Goal: Task Accomplishment & Management: Manage account settings

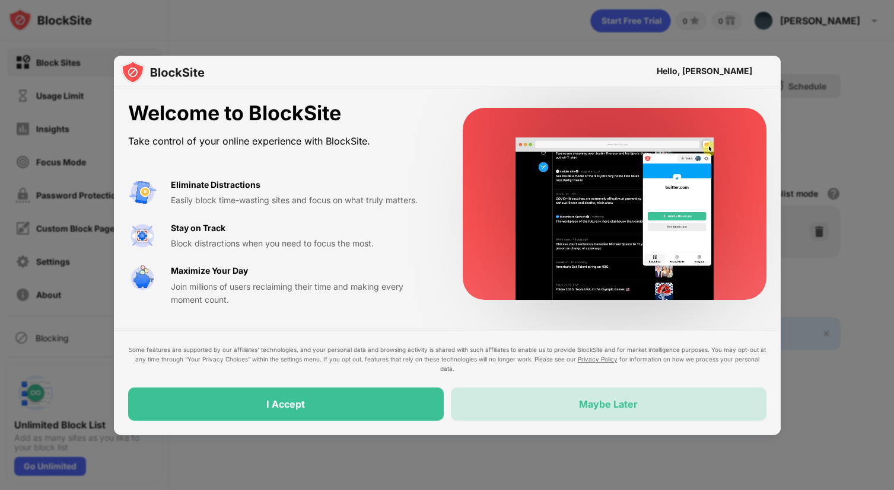
click at [602, 403] on div "Maybe Later" at bounding box center [608, 404] width 59 height 12
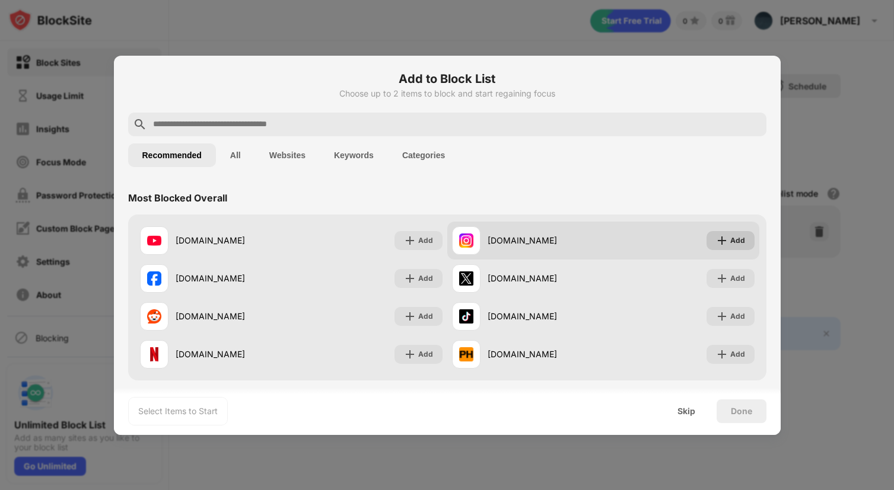
click at [730, 244] on div "Add" at bounding box center [737, 241] width 15 height 12
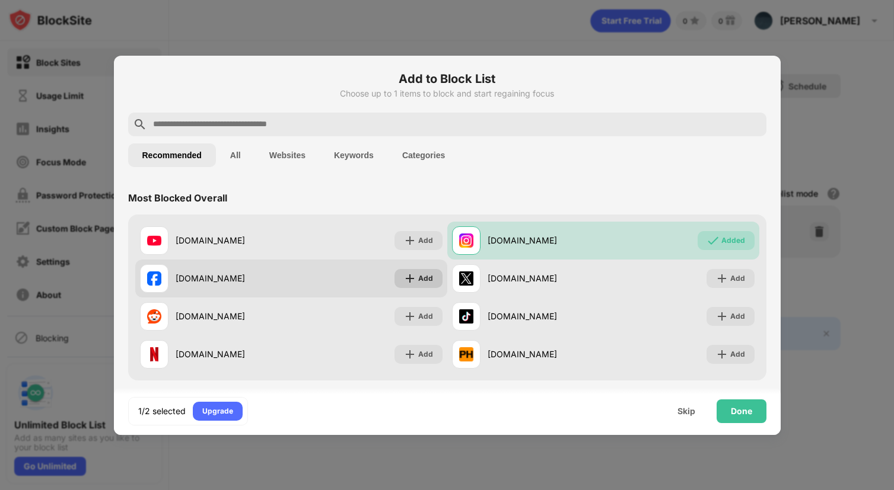
click at [406, 279] on img at bounding box center [410, 279] width 12 height 12
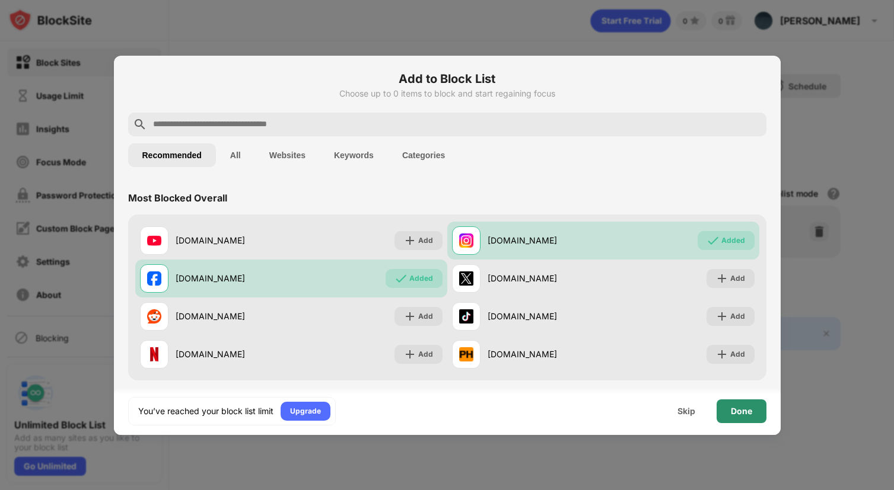
click at [737, 418] on div "Done" at bounding box center [741, 412] width 50 height 24
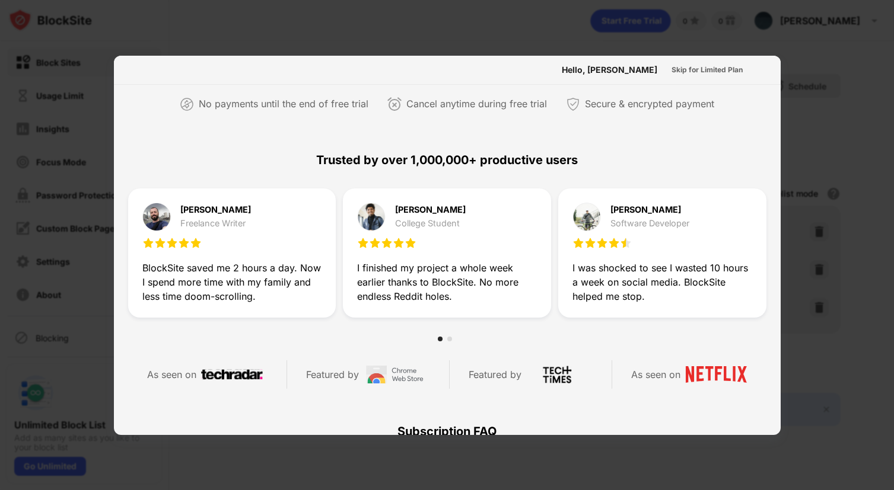
scroll to position [296, 0]
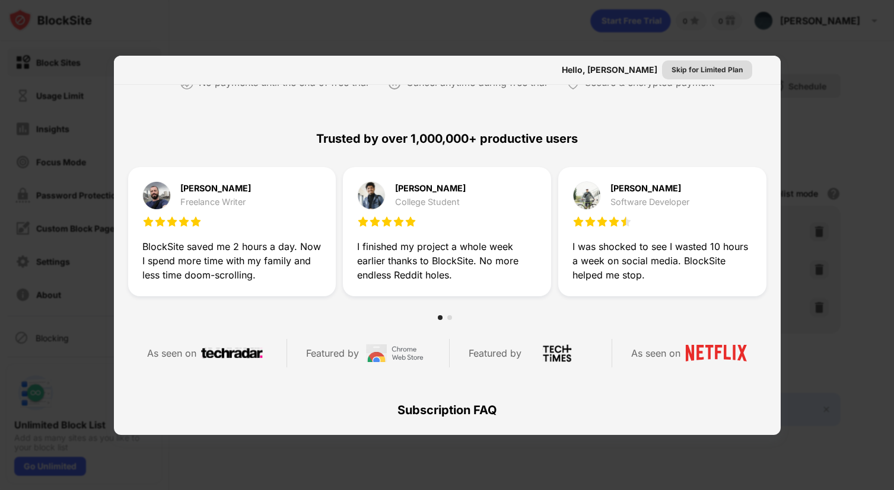
click at [704, 65] on div "Skip for Limited Plan" at bounding box center [706, 70] width 71 height 12
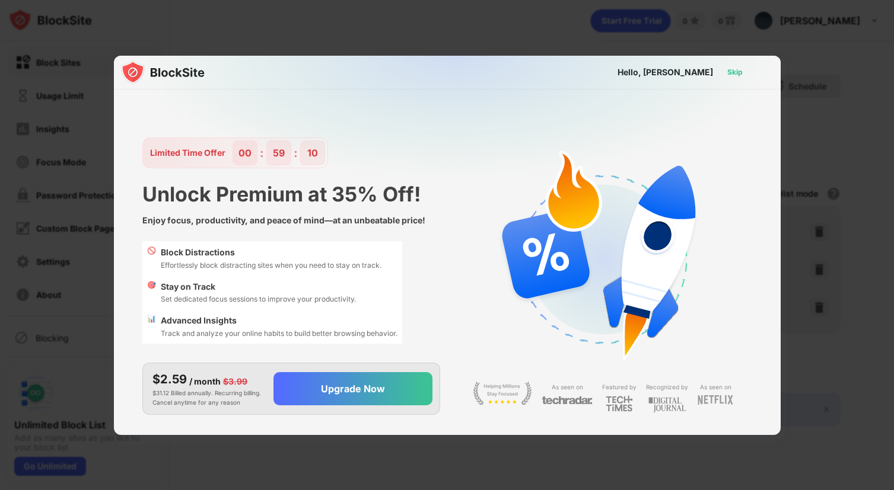
click at [733, 75] on div "Skip" at bounding box center [734, 72] width 15 height 12
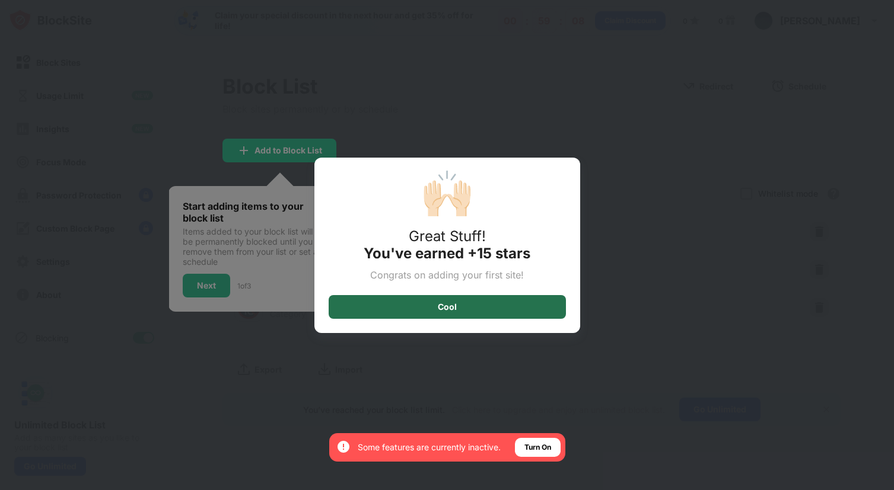
click at [436, 307] on div "Cool" at bounding box center [447, 307] width 237 height 24
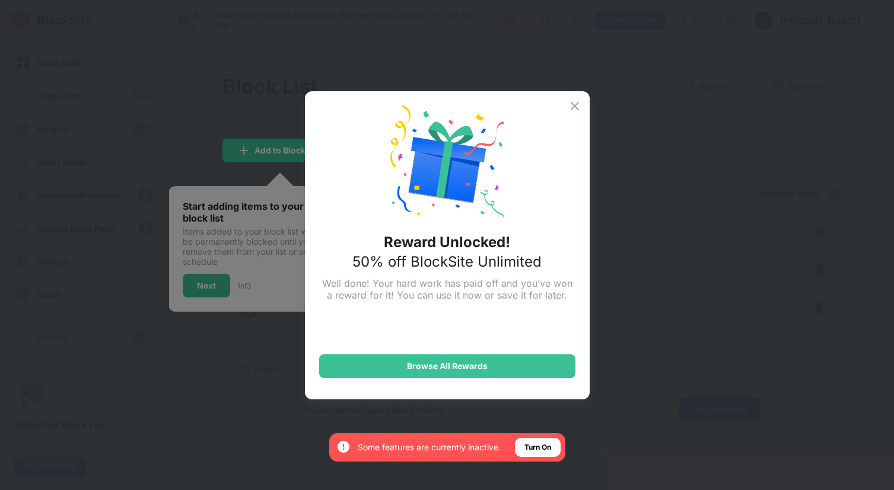
click at [573, 101] on img at bounding box center [574, 106] width 14 height 14
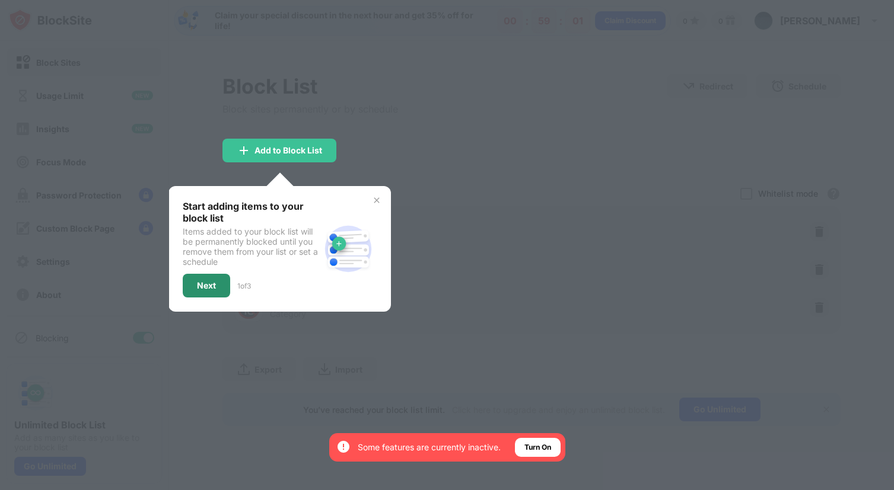
click at [212, 294] on div "Next" at bounding box center [206, 286] width 47 height 24
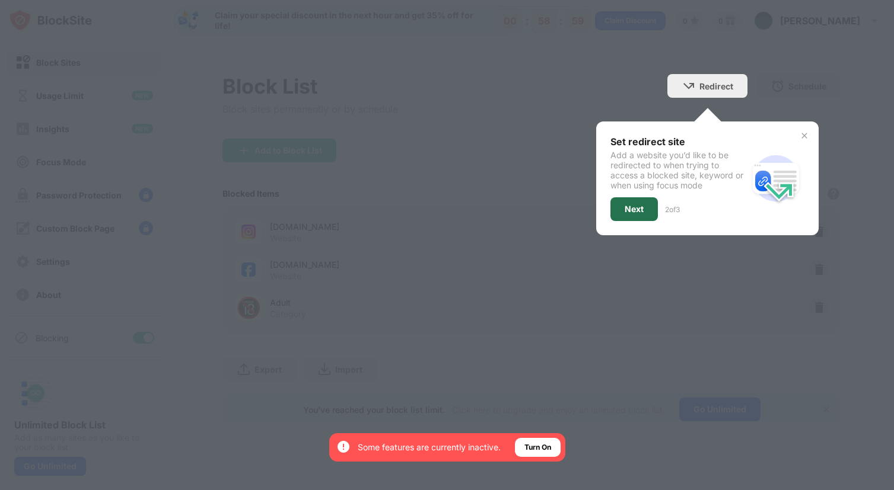
click at [624, 205] on div "Next" at bounding box center [633, 209] width 19 height 9
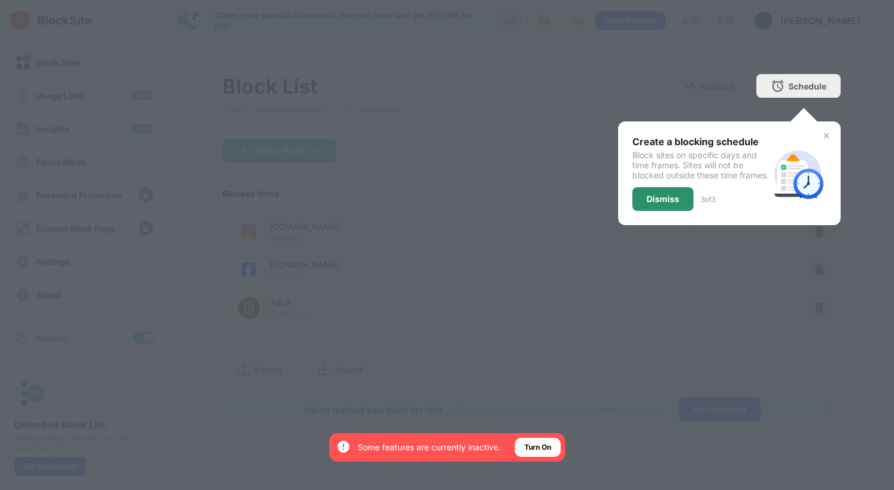
click at [677, 204] on div "Dismiss" at bounding box center [662, 198] width 33 height 9
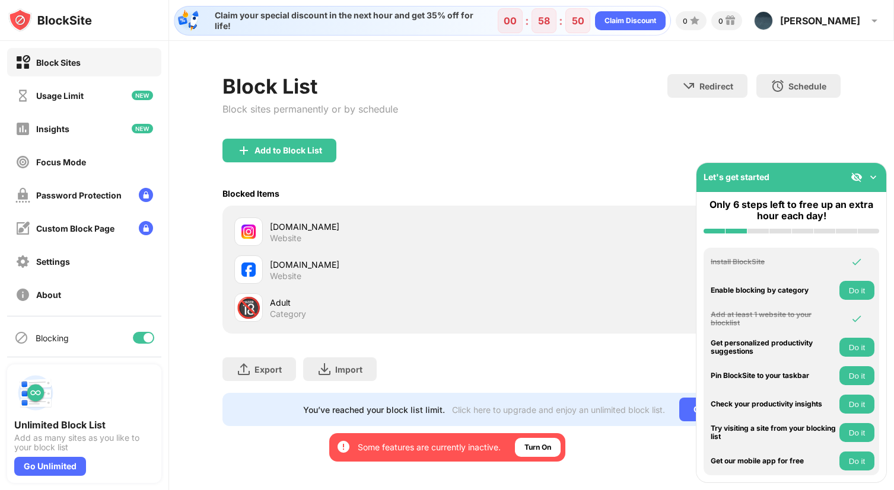
click at [872, 178] on img at bounding box center [873, 177] width 12 height 12
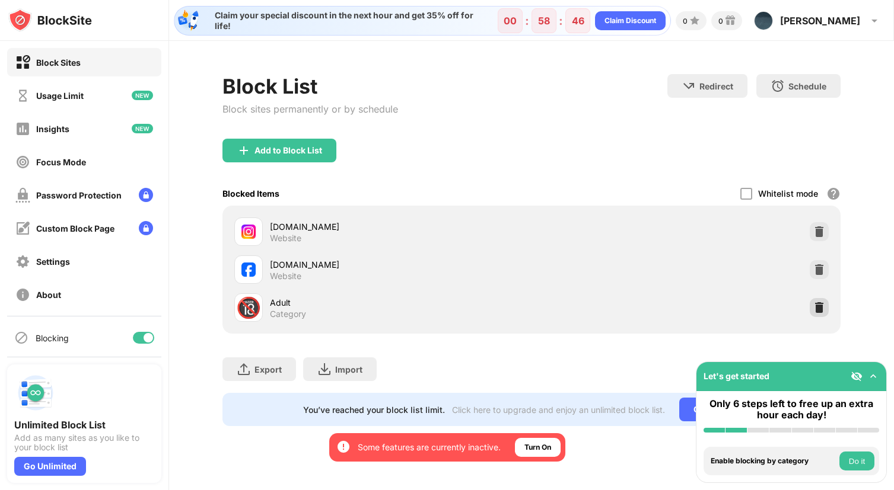
click at [826, 301] on div at bounding box center [818, 307] width 19 height 19
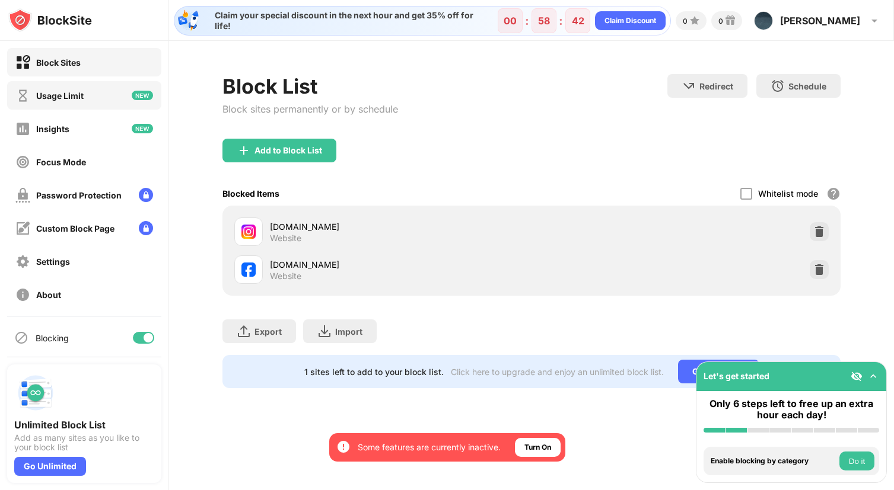
click at [74, 107] on div "Usage Limit" at bounding box center [84, 95] width 154 height 28
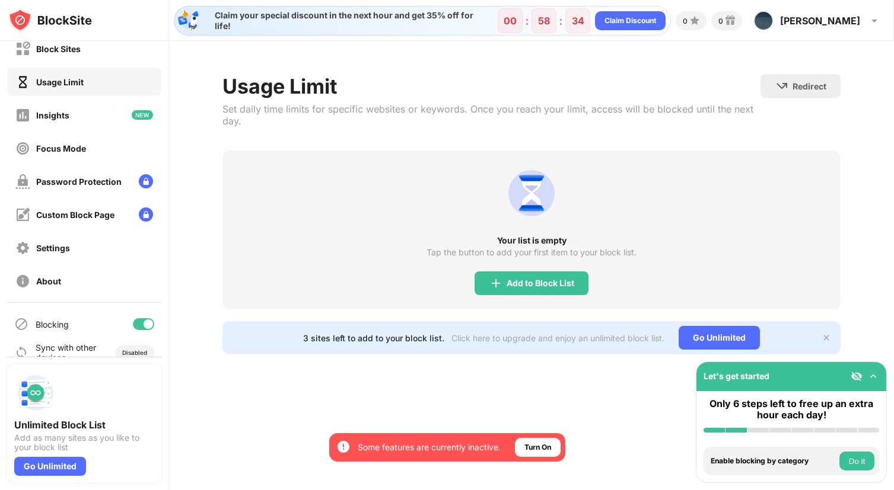
scroll to position [31, 0]
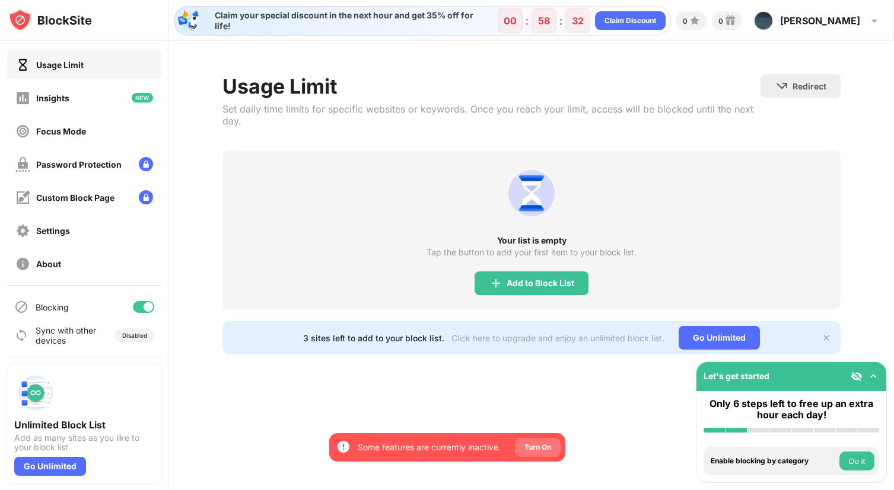
click at [534, 445] on div "Turn On" at bounding box center [537, 448] width 27 height 12
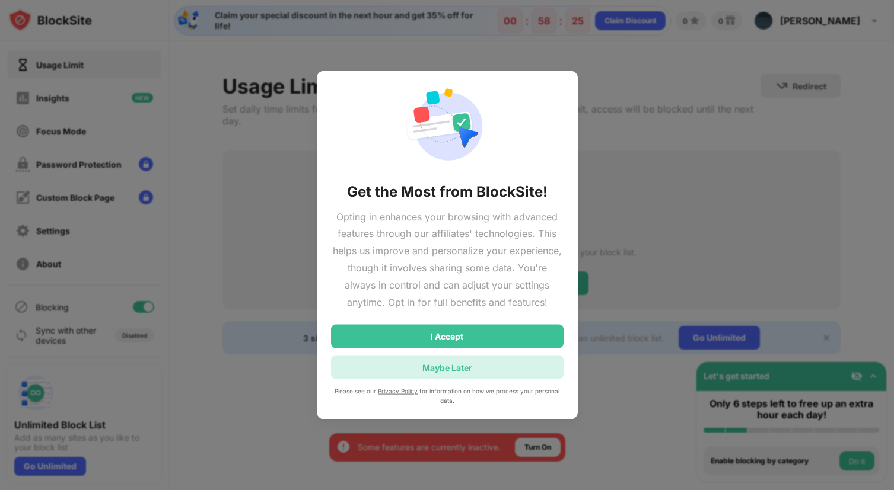
click at [447, 374] on div "Maybe Later" at bounding box center [447, 368] width 232 height 24
